Goal: Task Accomplishment & Management: Manage account settings

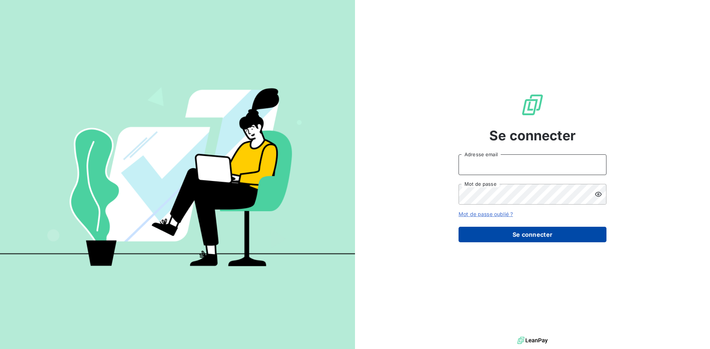
type input "[EMAIL_ADDRESS][DOMAIN_NAME]"
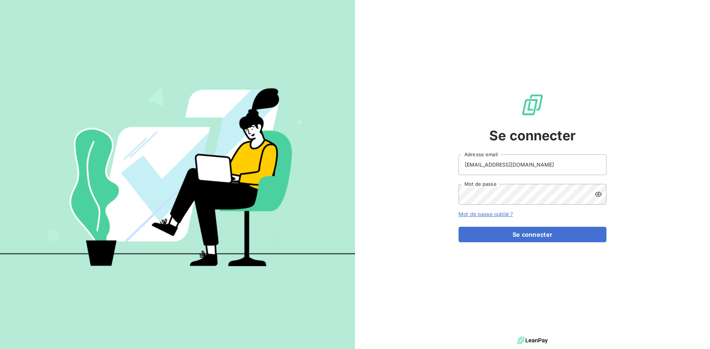
drag, startPoint x: 533, startPoint y: 233, endPoint x: 401, endPoint y: 192, distance: 138.6
click at [533, 233] on button "Se connecter" at bounding box center [532, 235] width 148 height 16
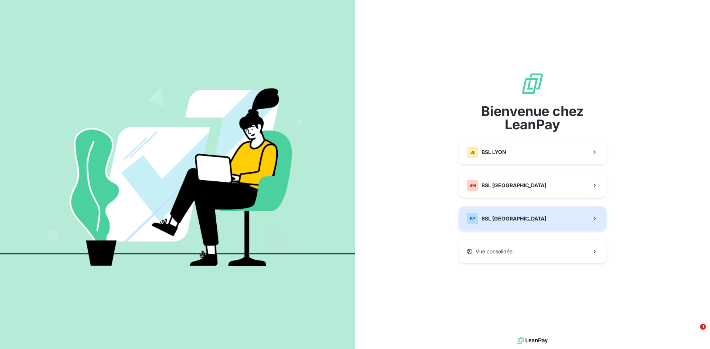
click at [511, 221] on button "BP BSL [GEOGRAPHIC_DATA]" at bounding box center [532, 219] width 148 height 24
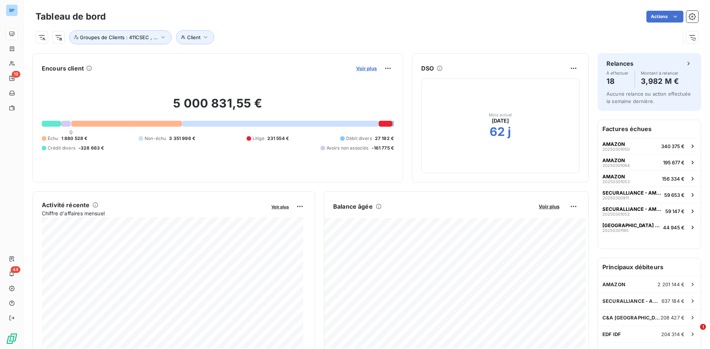
click at [364, 68] on span "Voir plus" at bounding box center [366, 68] width 21 height 6
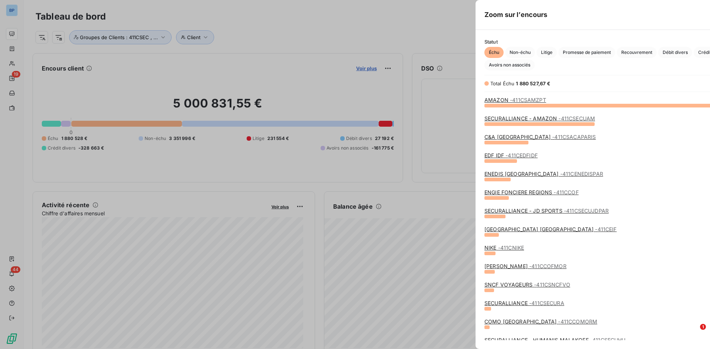
scroll to position [238, 278]
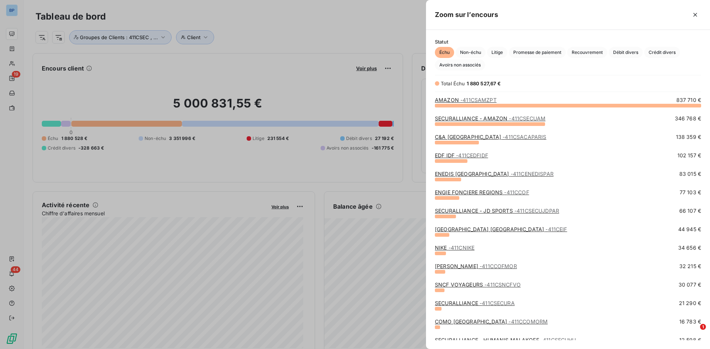
click at [6, 47] on div at bounding box center [355, 174] width 710 height 349
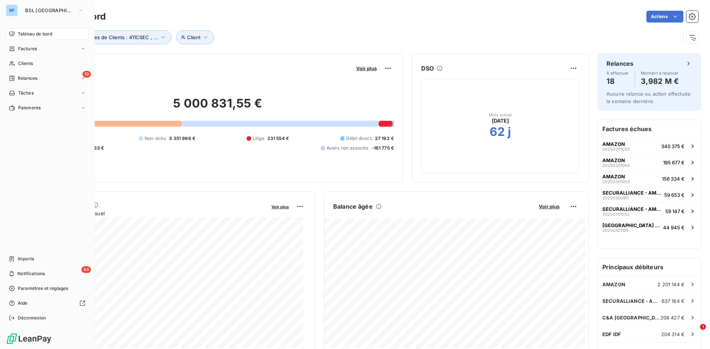
click at [14, 47] on icon at bounding box center [12, 48] width 4 height 5
click at [37, 50] on div "Factures" at bounding box center [47, 49] width 82 height 12
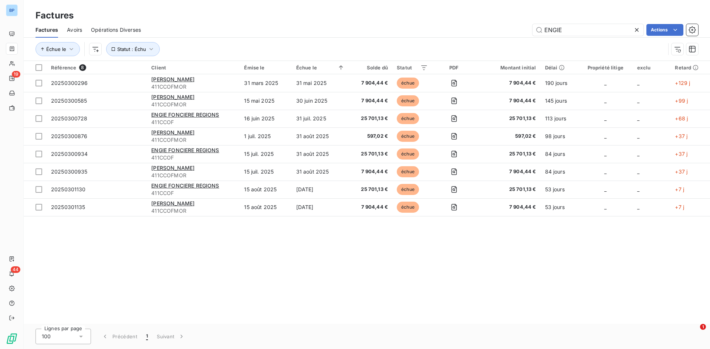
click at [636, 29] on icon at bounding box center [636, 29] width 7 height 7
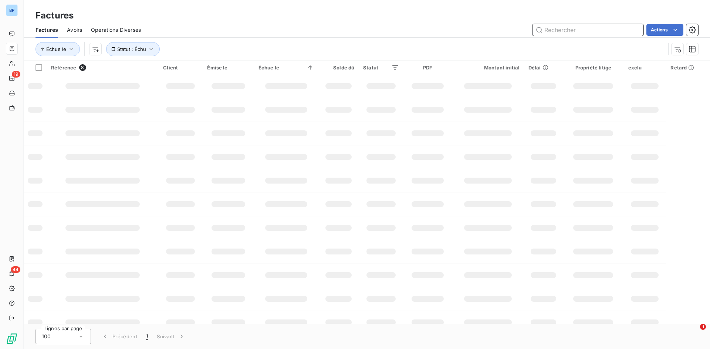
click at [558, 31] on input "text" at bounding box center [587, 30] width 111 height 12
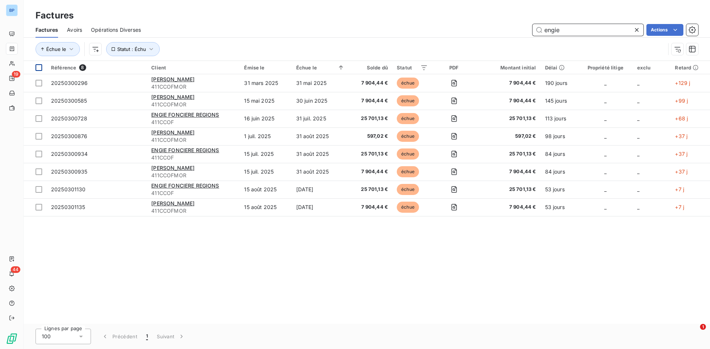
type input "engie"
click at [41, 68] on div at bounding box center [38, 67] width 7 height 7
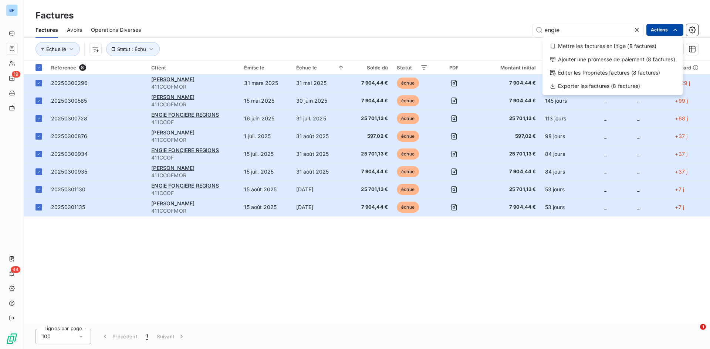
click at [668, 26] on html "BP 19 44 Factures Factures Avoirs Opérations Diverses engie Actions Mettre les …" at bounding box center [355, 174] width 710 height 349
click at [590, 87] on div "Exporter les factures (8 factures)" at bounding box center [612, 86] width 134 height 12
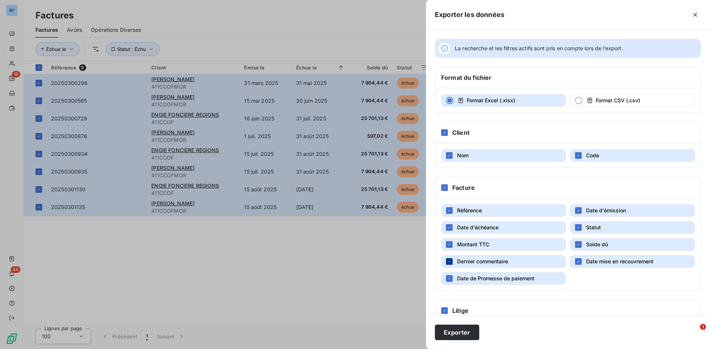
click at [448, 259] on div "button" at bounding box center [449, 261] width 7 height 7
click at [448, 281] on icon "button" at bounding box center [449, 278] width 4 height 4
click at [579, 262] on button "Date mise en recouvrement" at bounding box center [632, 261] width 125 height 13
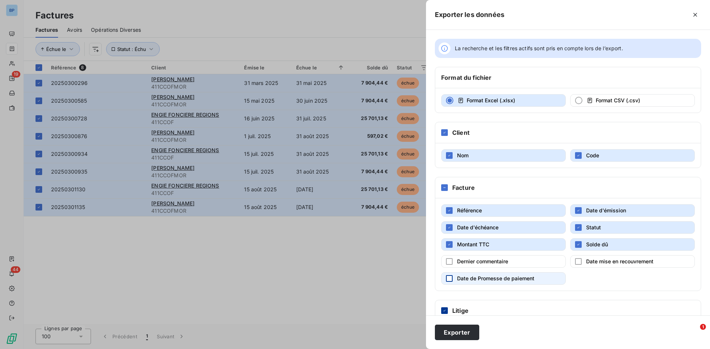
click at [443, 310] on icon at bounding box center [444, 311] width 4 height 4
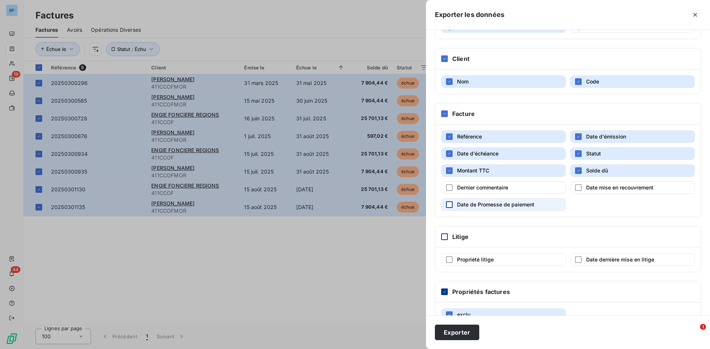
drag, startPoint x: 443, startPoint y: 291, endPoint x: 453, endPoint y: 293, distance: 9.8
click at [443, 291] on icon at bounding box center [444, 292] width 4 height 4
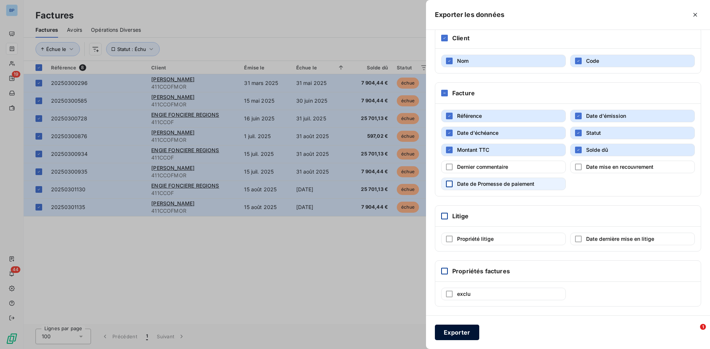
click at [459, 331] on button "Exporter" at bounding box center [457, 333] width 44 height 16
